Goal: Check status: Check status

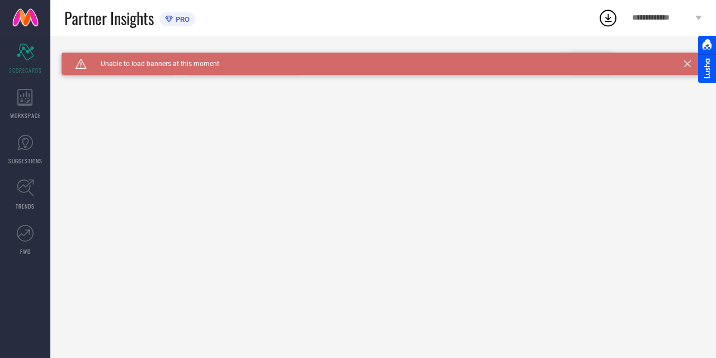
type input "All"
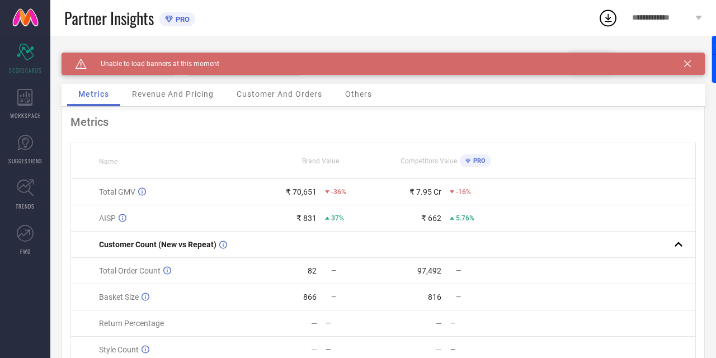
click at [688, 60] on icon at bounding box center [687, 63] width 7 height 7
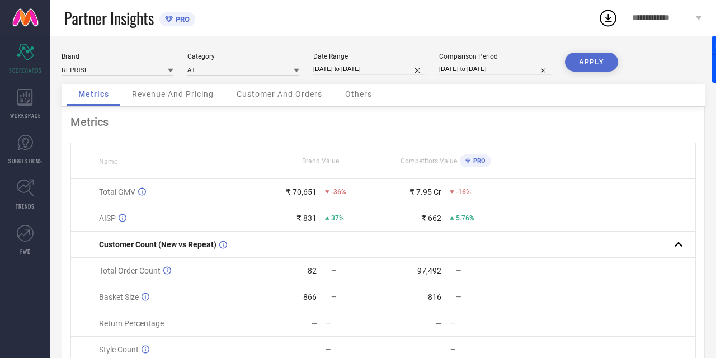
click at [331, 65] on input "[DATE] to [DATE]" at bounding box center [369, 69] width 112 height 12
select select "8"
select select "2025"
select select "9"
select select "2025"
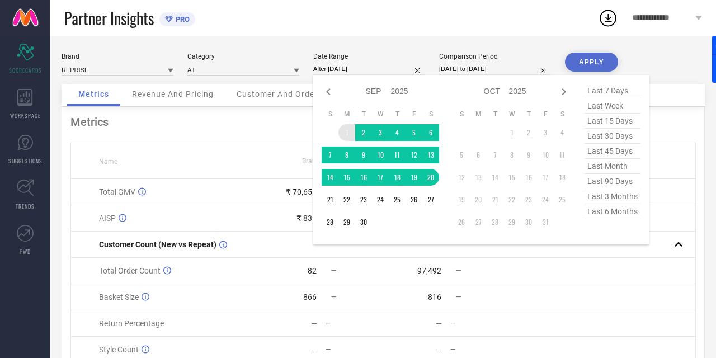
click at [348, 135] on td "1" at bounding box center [346, 132] width 17 height 17
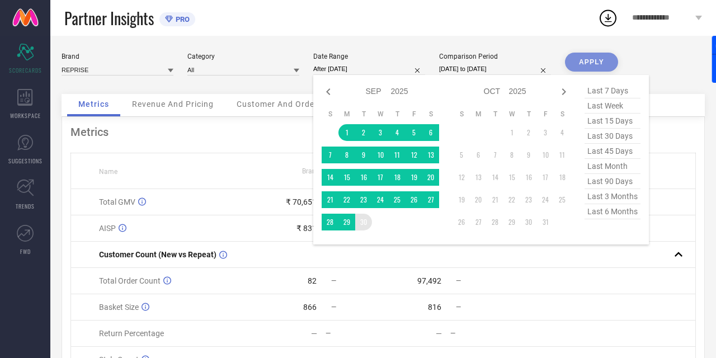
type input "[DATE] to [DATE]"
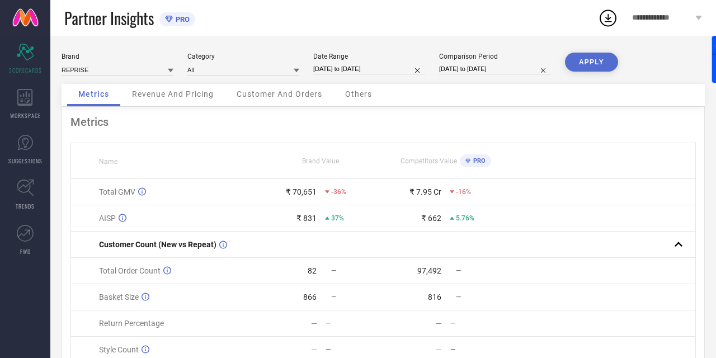
click at [588, 64] on button "APPLY" at bounding box center [591, 62] width 53 height 19
click at [369, 75] on div "[DATE] to [DATE]" at bounding box center [369, 69] width 112 height 12
select select "8"
select select "2025"
select select "9"
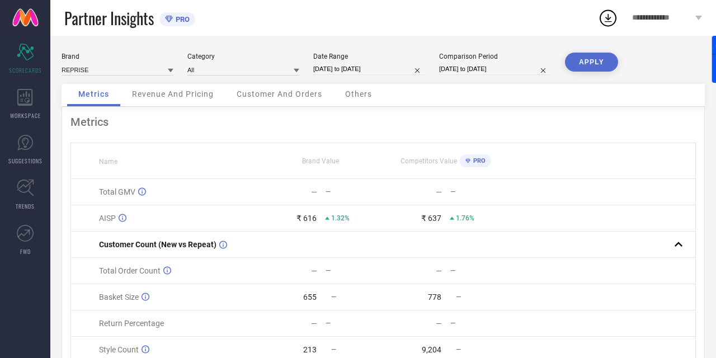
select select "2025"
click at [635, 53] on div "Brand REPRISE Category All Date Range [DATE] to [DATE] Comparison Period [DATE]…" at bounding box center [383, 68] width 643 height 31
click at [180, 88] on div "Revenue And Pricing" at bounding box center [173, 95] width 104 height 22
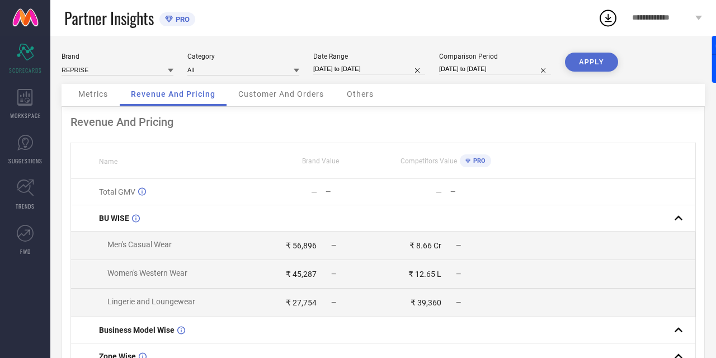
click at [110, 98] on div "Metrics" at bounding box center [93, 95] width 52 height 22
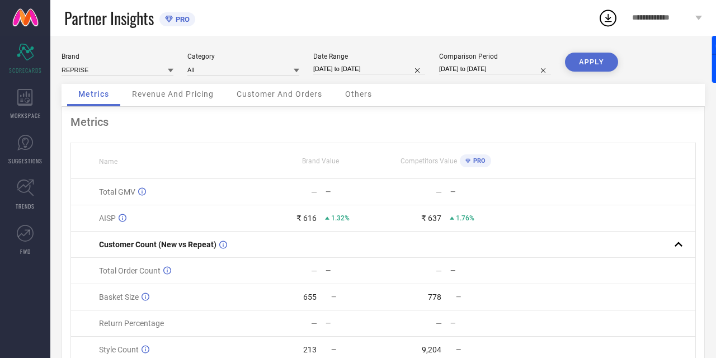
click at [347, 65] on input "[DATE] to [DATE]" at bounding box center [369, 69] width 112 height 12
select select "8"
select select "2025"
select select "9"
select select "2025"
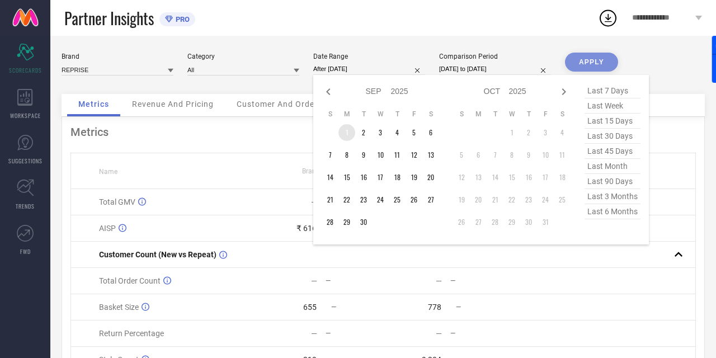
click at [348, 131] on td "1" at bounding box center [346, 132] width 17 height 17
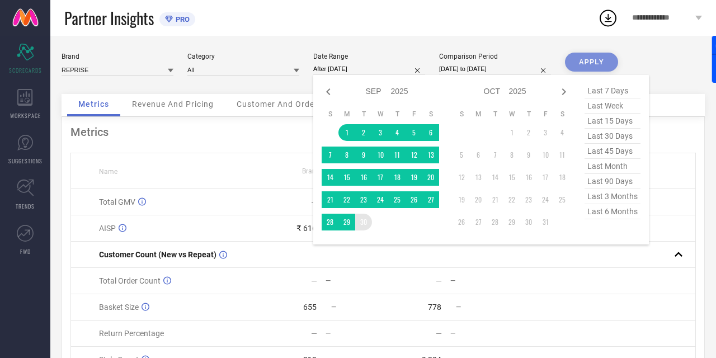
type input "[DATE] to [DATE]"
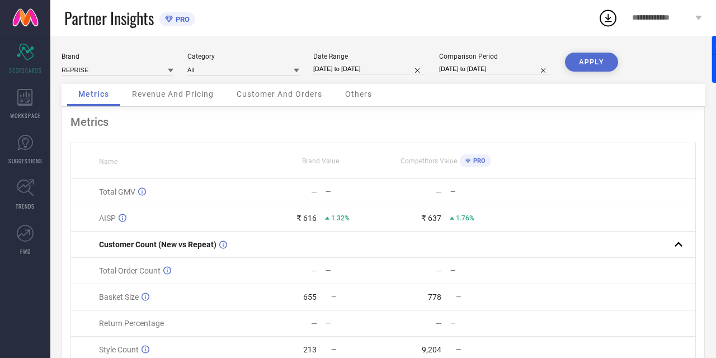
click at [607, 58] on button "APPLY" at bounding box center [591, 62] width 53 height 19
